Goal: Download file/media

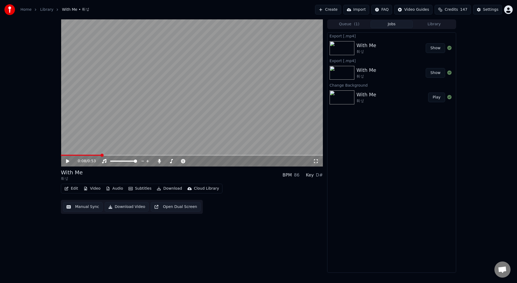
click at [93, 192] on button "Video" at bounding box center [91, 189] width 21 height 8
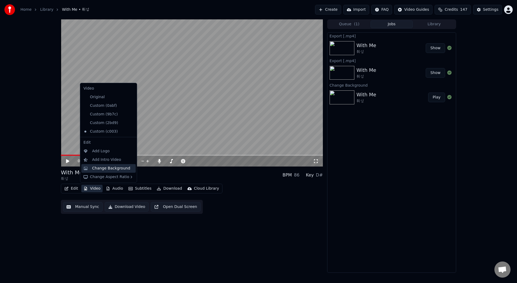
click at [112, 169] on div "Change Background" at bounding box center [111, 168] width 38 height 5
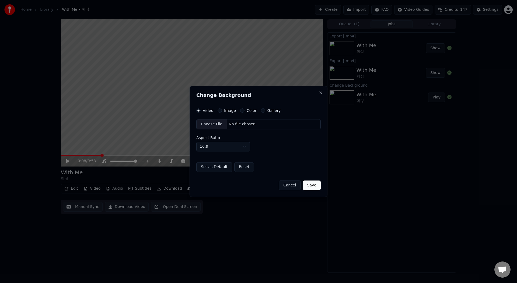
click at [211, 125] on div "Choose File" at bounding box center [212, 125] width 30 height 10
click at [317, 188] on button "Save" at bounding box center [312, 186] width 18 height 10
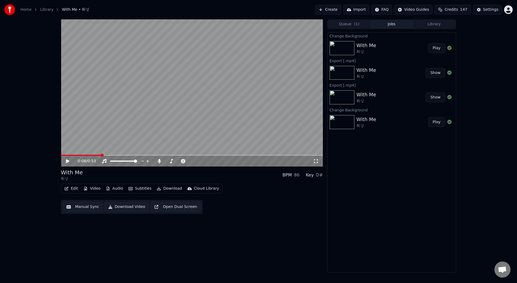
click at [68, 161] on icon at bounding box center [67, 161] width 3 height 4
click at [432, 47] on button "Play" at bounding box center [436, 48] width 17 height 10
click at [68, 161] on icon at bounding box center [67, 161] width 3 height 3
click at [168, 189] on button "Download" at bounding box center [170, 189] width 30 height 8
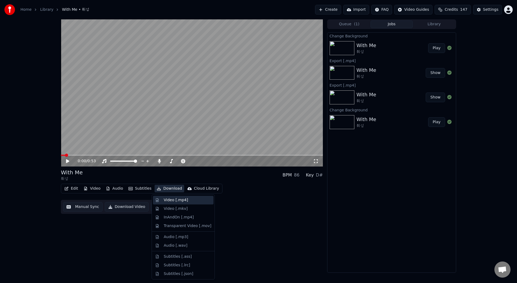
click at [177, 201] on div "Video [.mp4]" at bounding box center [176, 200] width 24 height 5
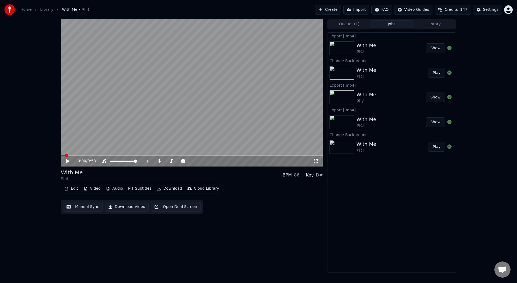
click at [438, 48] on button "Show" at bounding box center [435, 48] width 19 height 10
